Goal: Transaction & Acquisition: Obtain resource

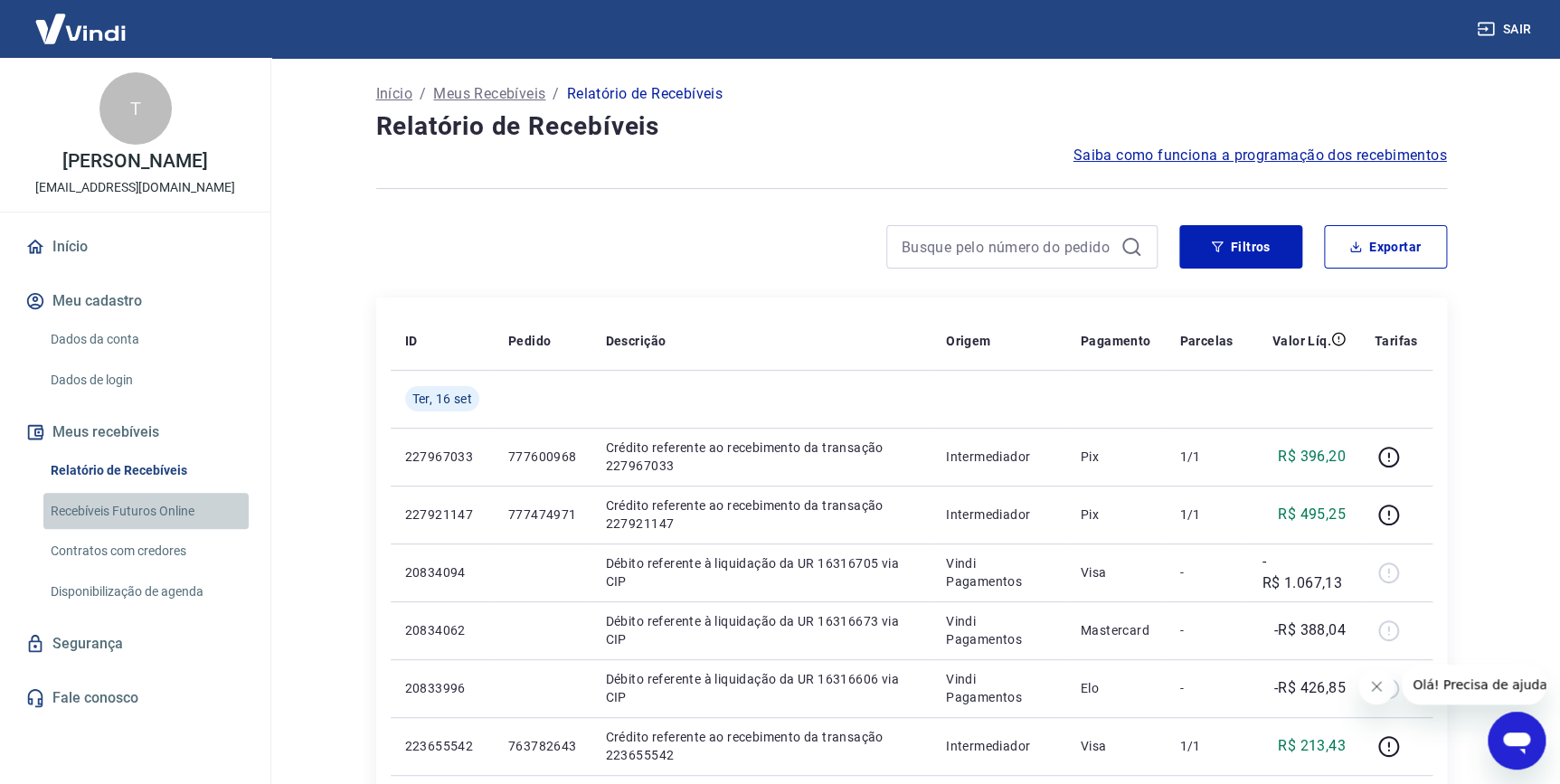
click at [156, 513] on link "Recebíveis Futuros Online" at bounding box center [146, 511] width 205 height 37
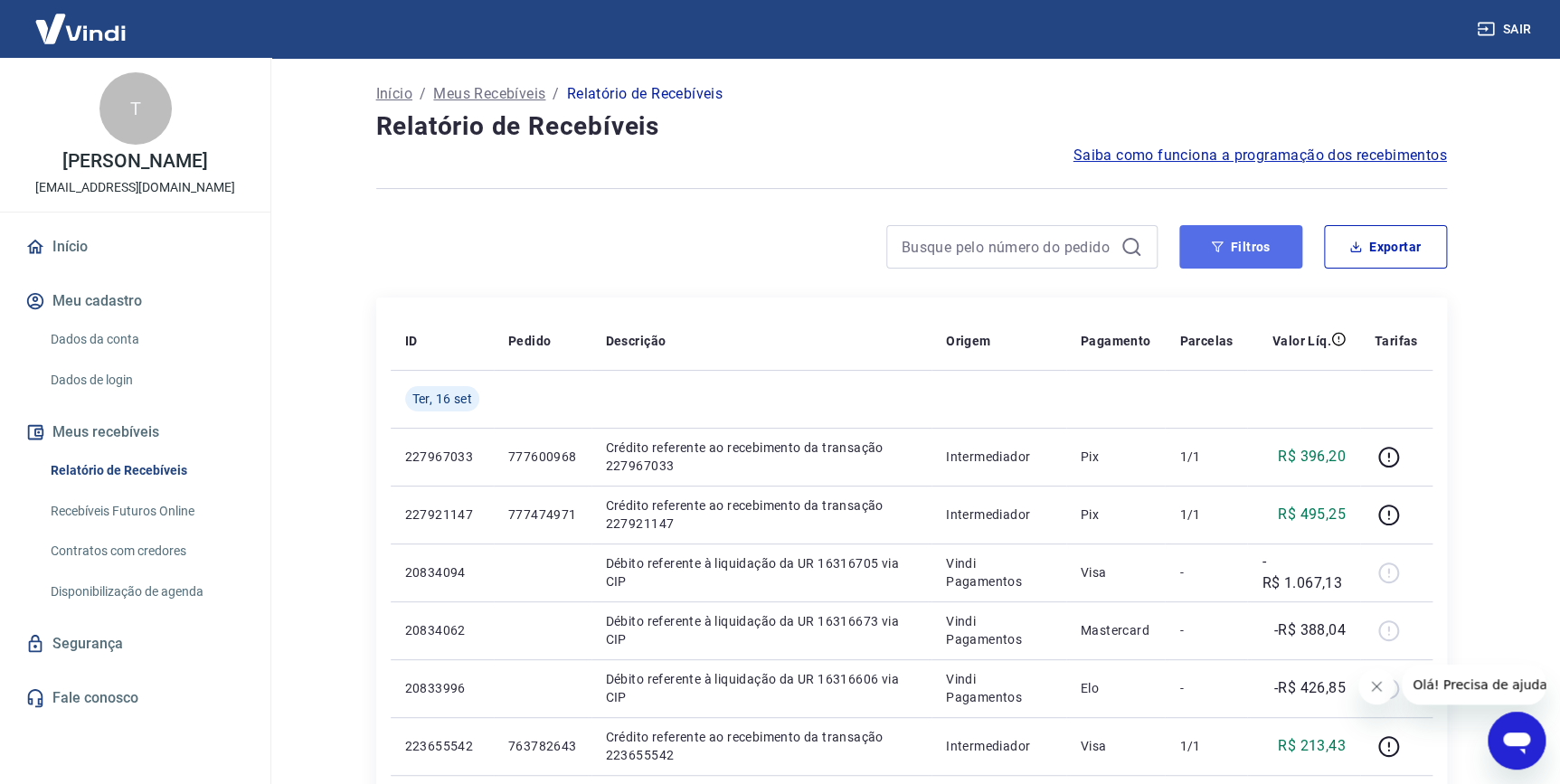
drag, startPoint x: 1239, startPoint y: 249, endPoint x: 1233, endPoint y: 257, distance: 10.0
click at [1239, 249] on button "Filtros" at bounding box center [1241, 247] width 123 height 44
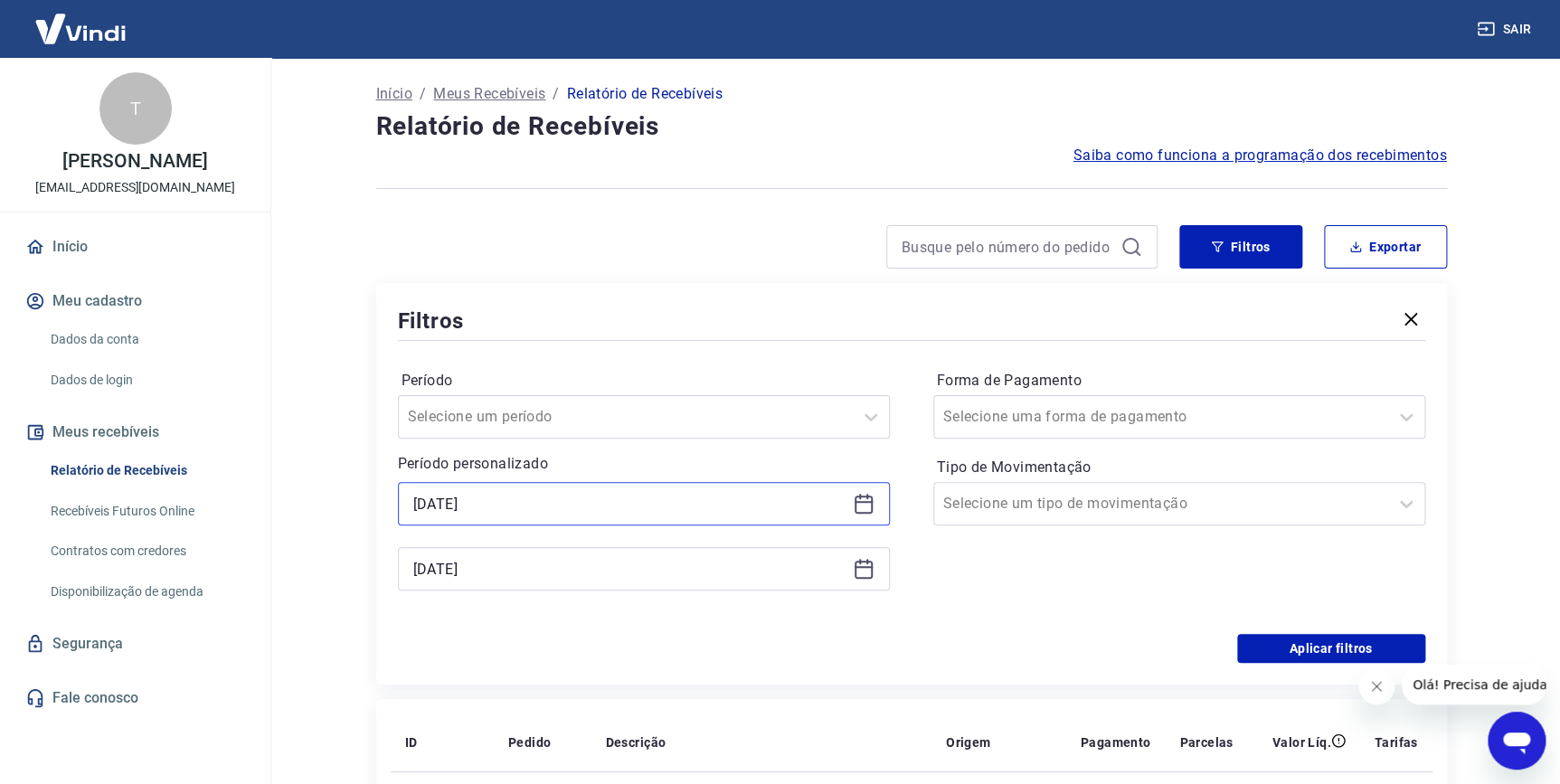
click at [722, 500] on input "[DATE]" at bounding box center [630, 503] width 433 height 27
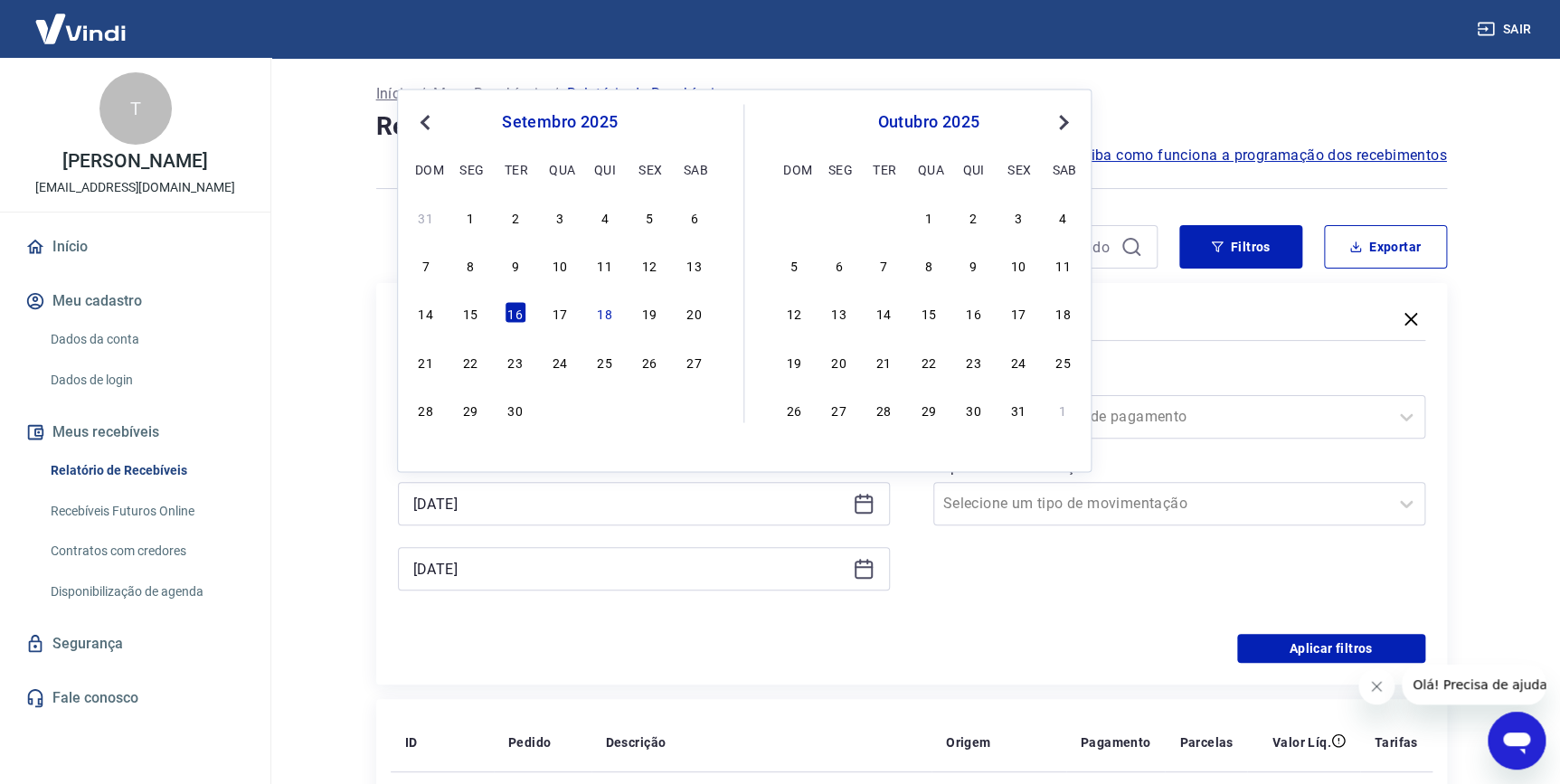
drag, startPoint x: 561, startPoint y: 316, endPoint x: 543, endPoint y: 522, distance: 206.8
click at [561, 316] on div "17" at bounding box center [559, 312] width 22 height 22
type input "[DATE]"
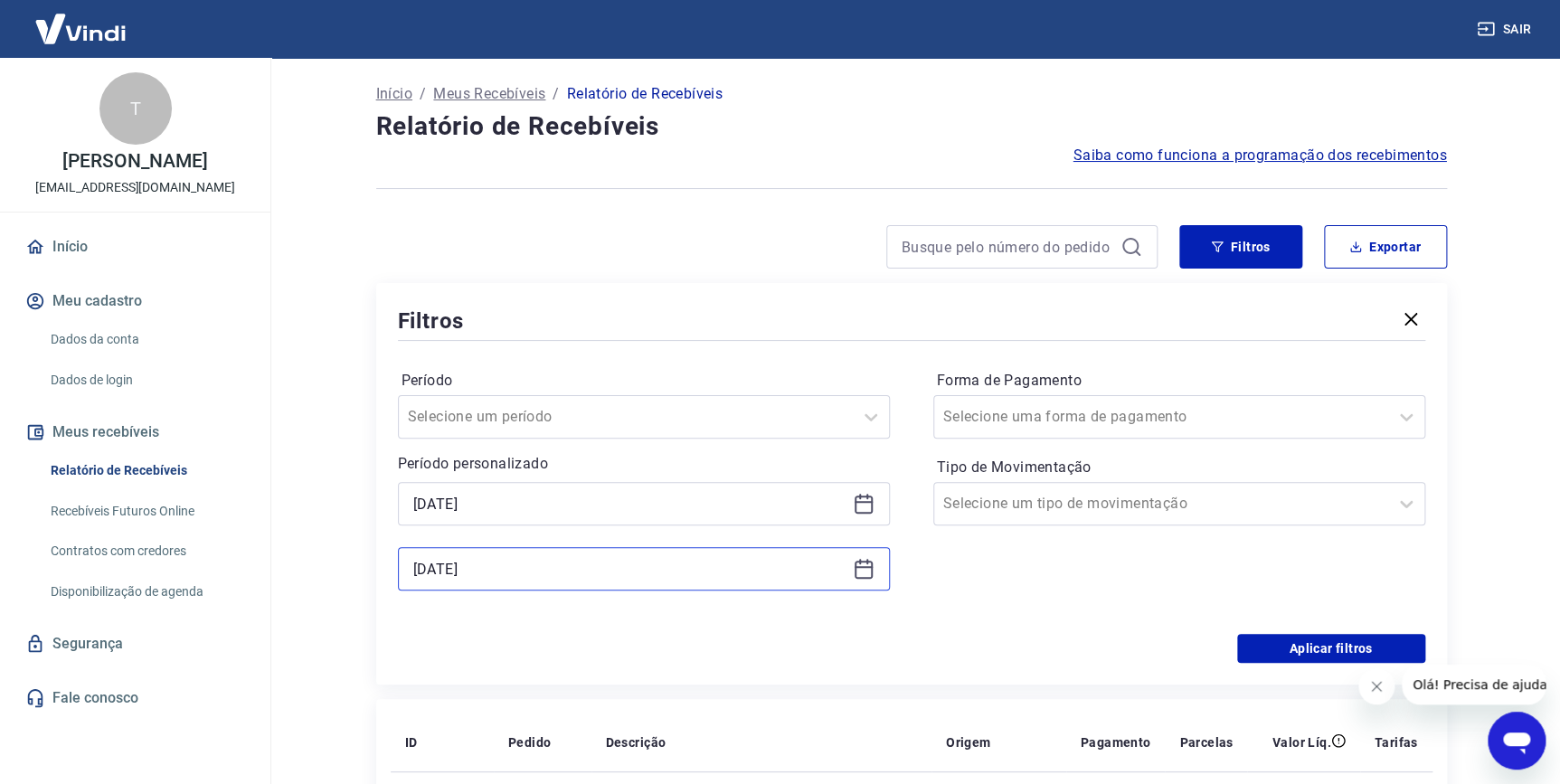
click at [543, 570] on input "[DATE]" at bounding box center [630, 569] width 433 height 27
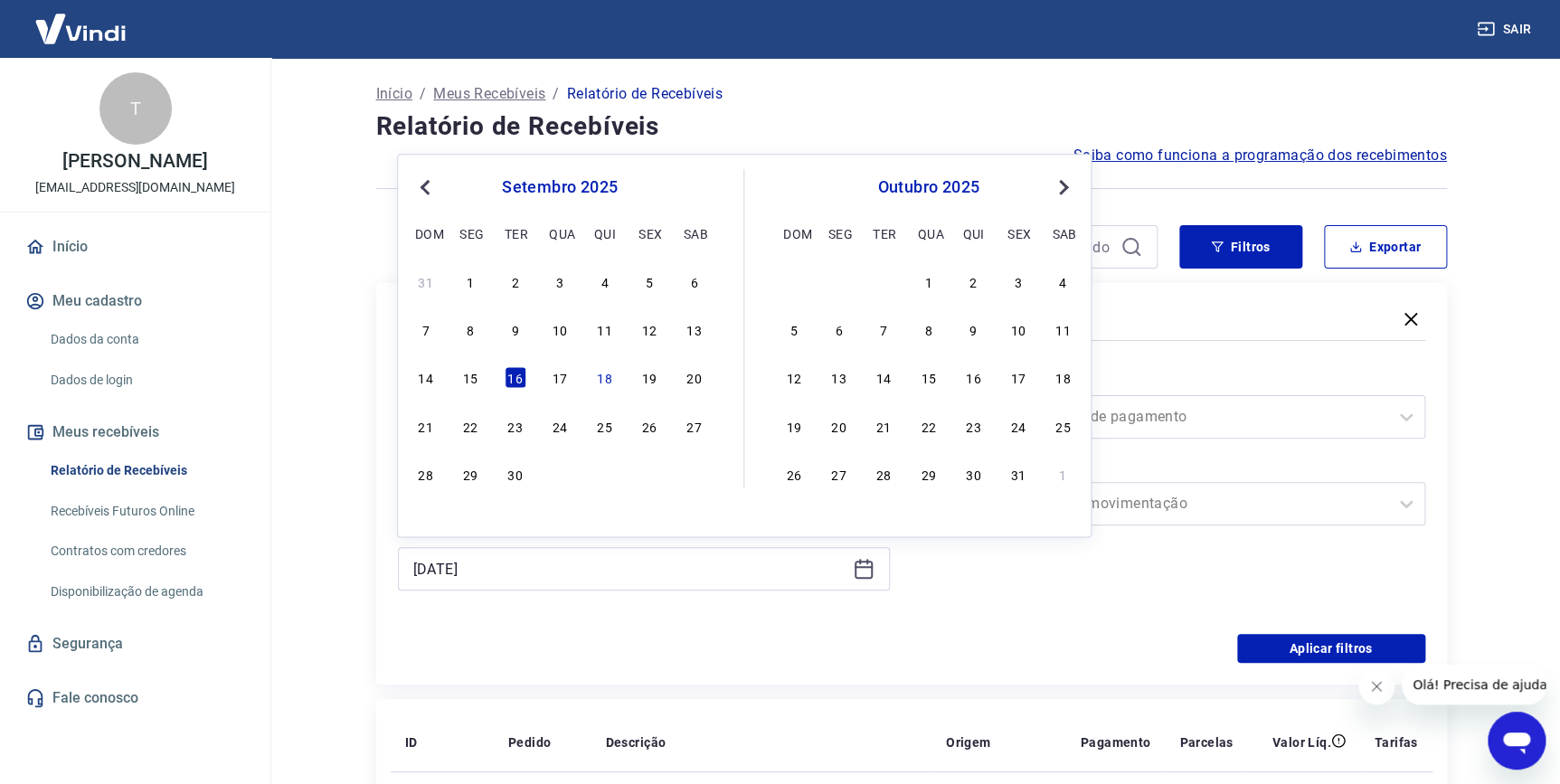
click at [557, 379] on div "17" at bounding box center [559, 377] width 22 height 22
type input "[DATE]"
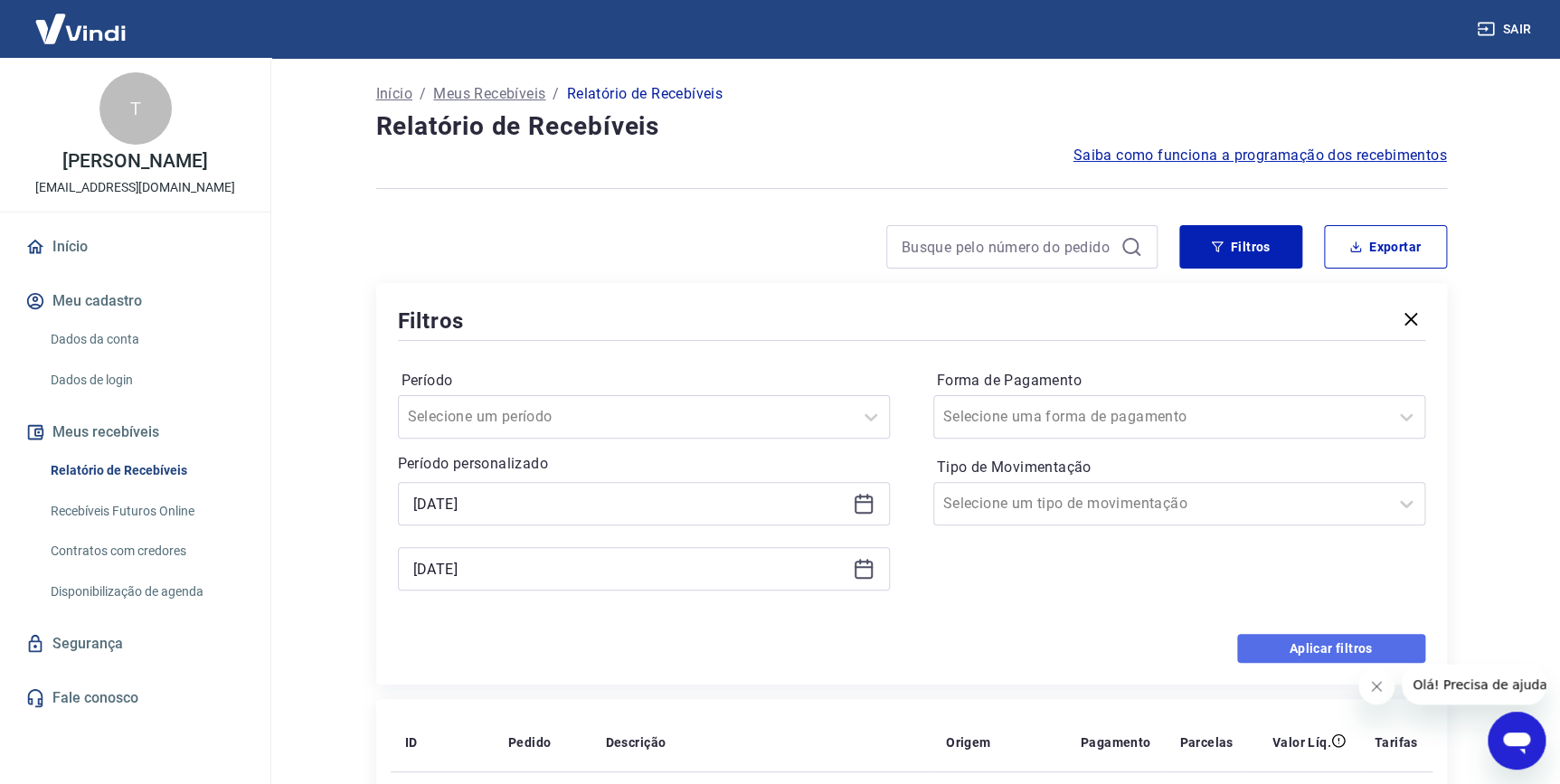
click at [1268, 642] on button "Aplicar filtros" at bounding box center [1331, 648] width 188 height 29
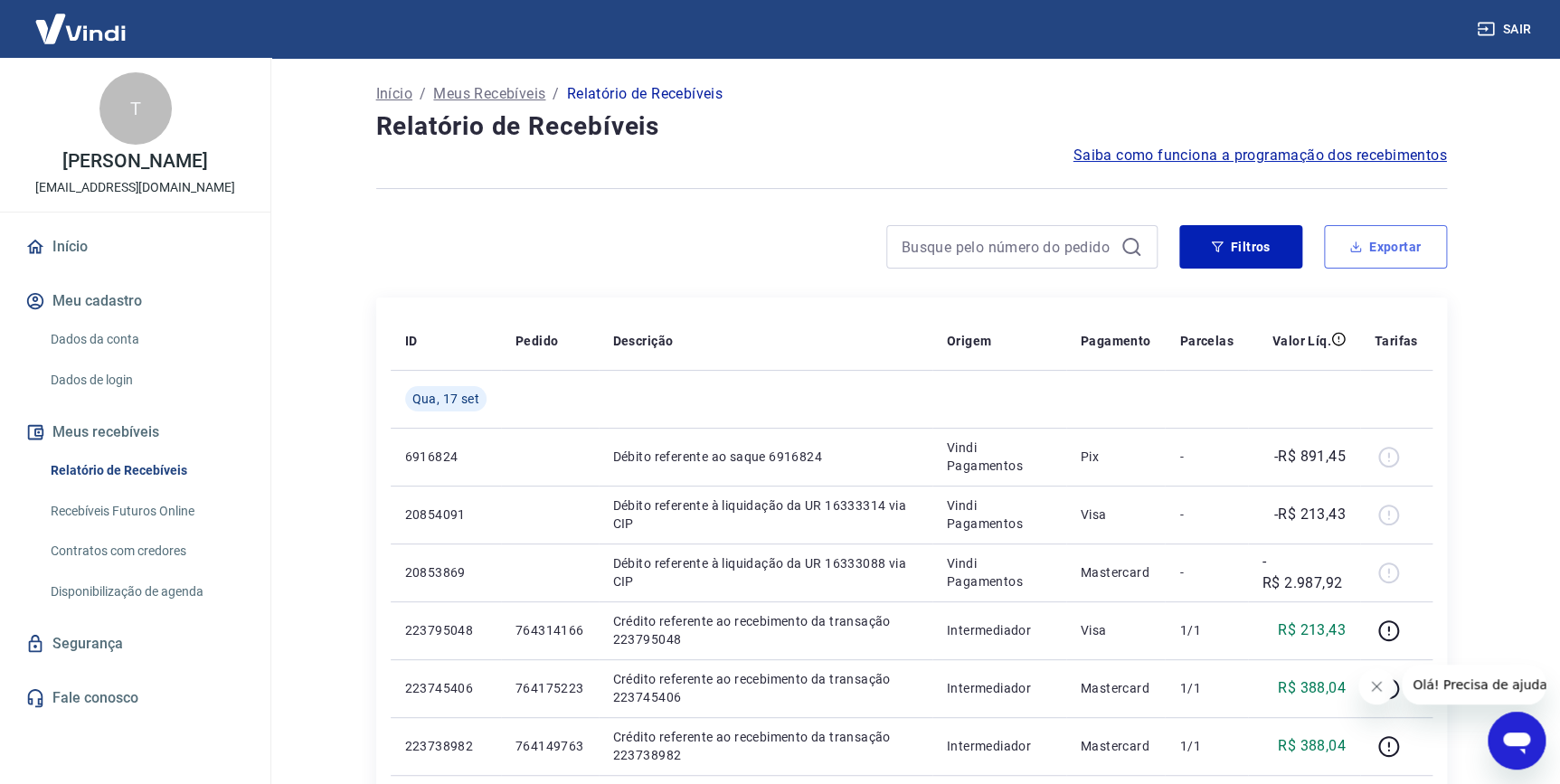
click at [1357, 243] on icon "button" at bounding box center [1355, 246] width 12 height 12
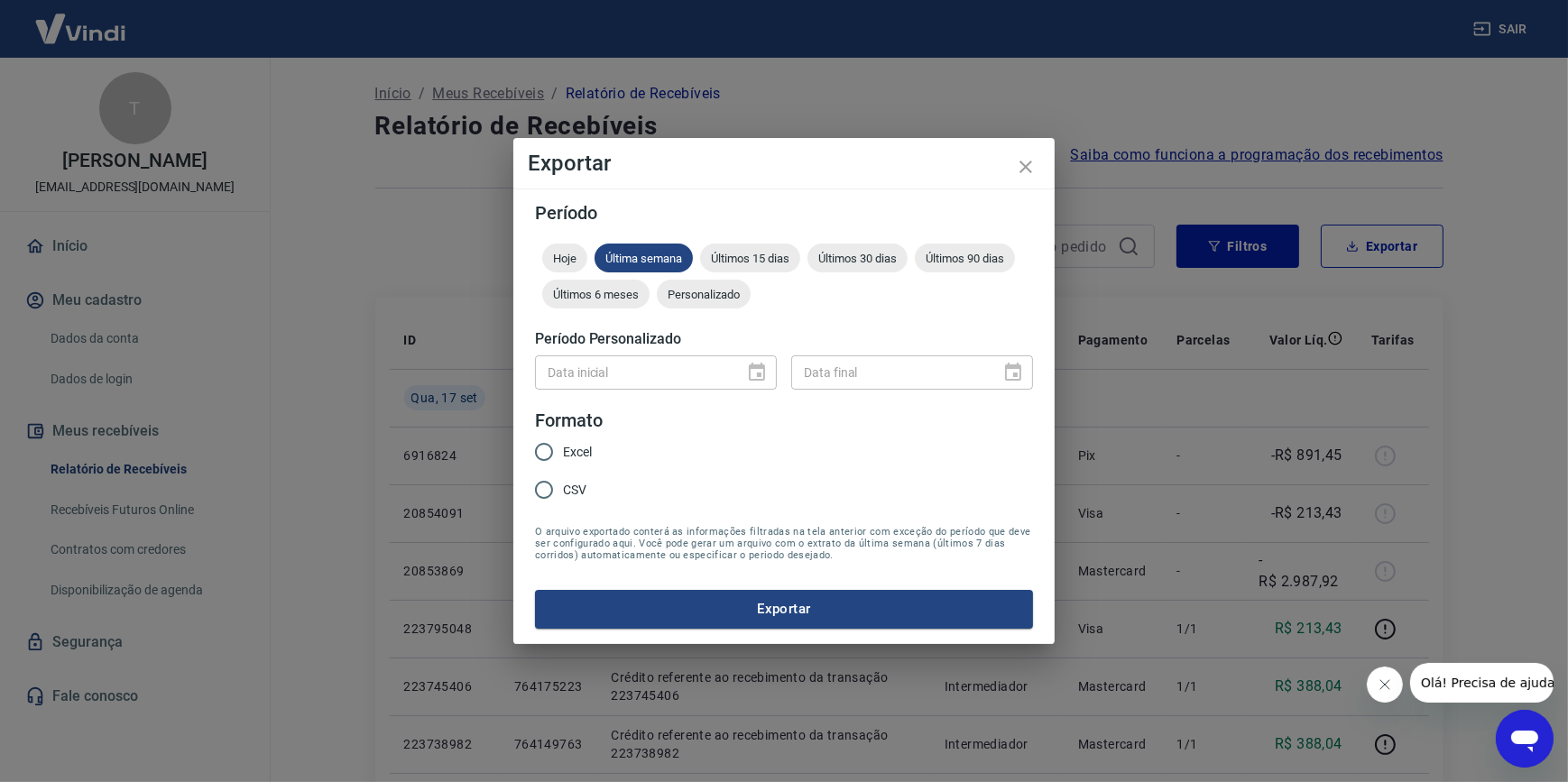
click at [567, 465] on label "Excel" at bounding box center [558, 452] width 67 height 38
click at [563, 465] on input "Excel" at bounding box center [544, 452] width 38 height 38
radio input "true"
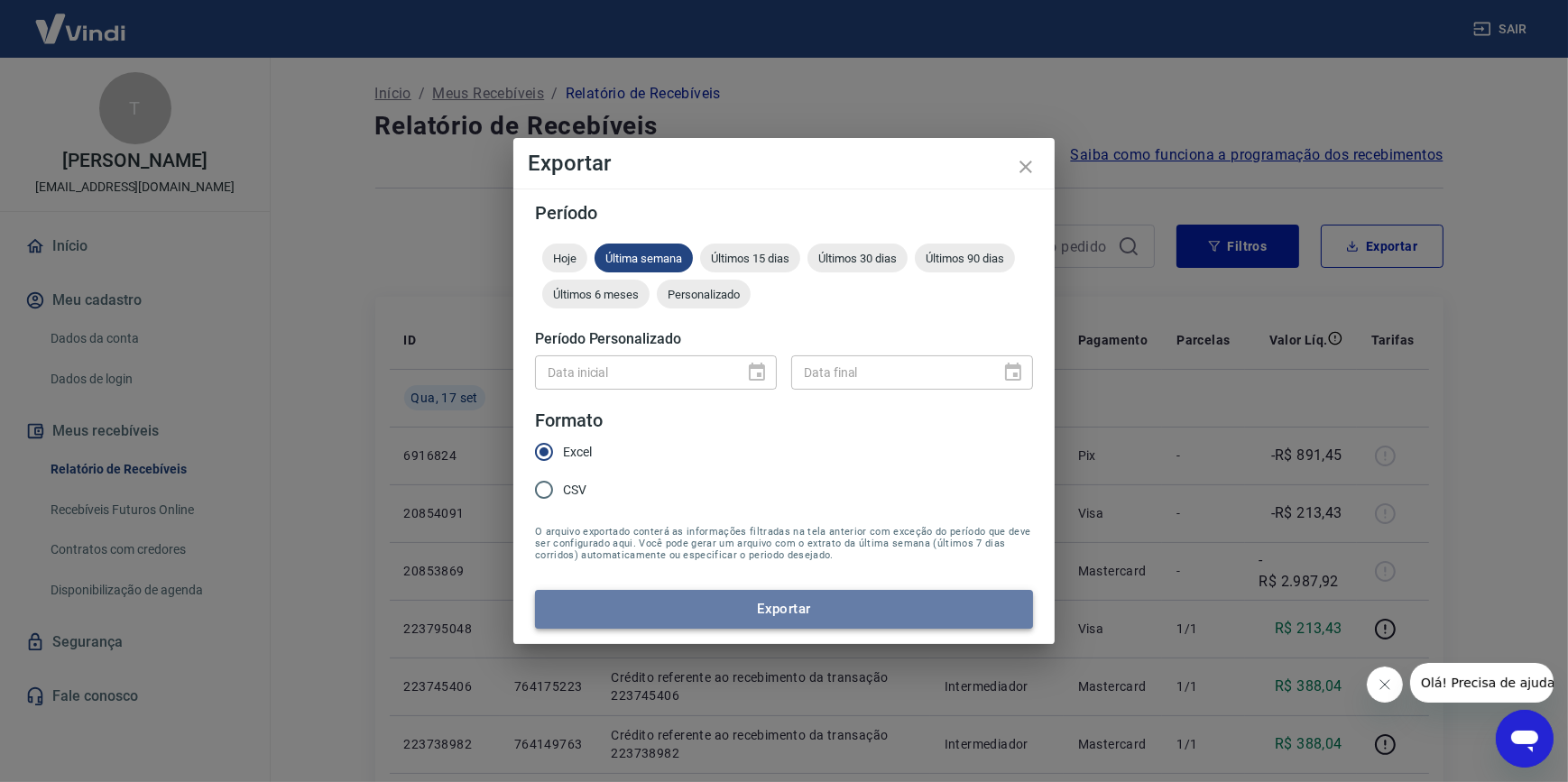
click at [651, 601] on button "Exportar" at bounding box center [784, 609] width 498 height 38
